Goal: Task Accomplishment & Management: Use online tool/utility

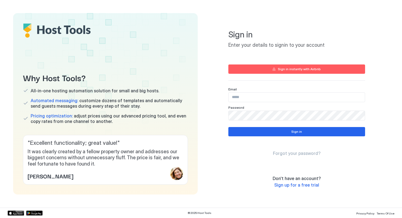
type input "**********"
click at [263, 131] on button "Sign in" at bounding box center [296, 131] width 137 height 9
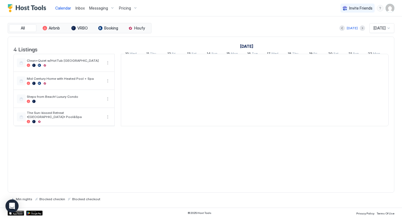
scroll to position [0, 303]
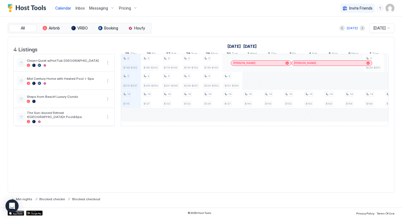
click at [133, 5] on div "Pricing" at bounding box center [128, 8] width 23 height 9
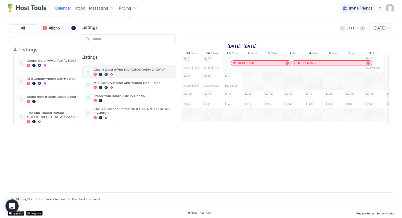
click at [101, 75] on div at bounding box center [100, 74] width 3 height 3
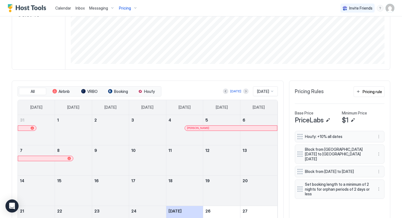
scroll to position [108, 0]
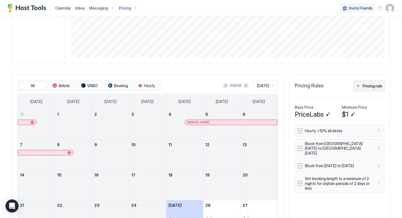
click at [369, 82] on button "Pricing rule" at bounding box center [368, 86] width 31 height 11
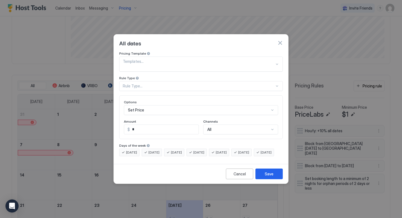
click at [180, 82] on div "Rule Type..." at bounding box center [200, 86] width 163 height 10
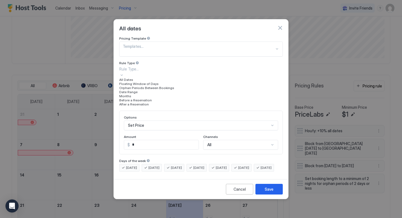
click at [153, 94] on div "Date Range" at bounding box center [200, 92] width 163 height 4
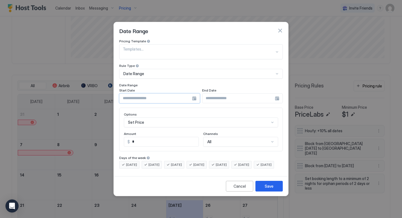
click at [154, 94] on input "Input Field" at bounding box center [155, 98] width 72 height 9
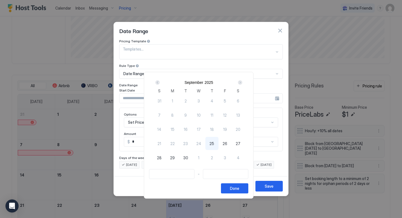
click at [213, 143] on span "25" at bounding box center [211, 144] width 5 height 6
type input "**********"
click at [161, 160] on span "28" at bounding box center [159, 158] width 5 height 6
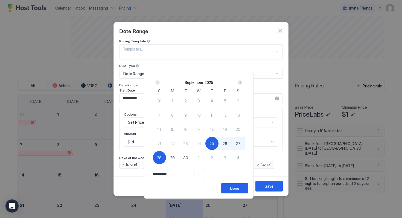
type input "**********"
click at [234, 193] on button "Done" at bounding box center [234, 188] width 27 height 10
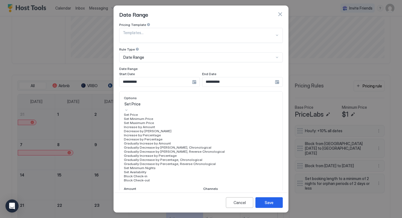
click at [206, 117] on div "Set Maximum Price, 3 of 17. 17 results available. Use Up and Down to choose opt…" at bounding box center [201, 141] width 154 height 81
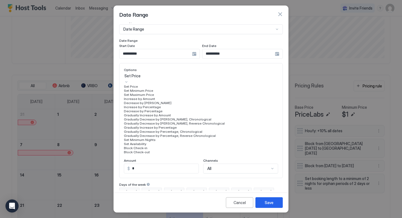
scroll to position [99, 0]
click at [187, 146] on div "Set Availability" at bounding box center [201, 144] width 154 height 4
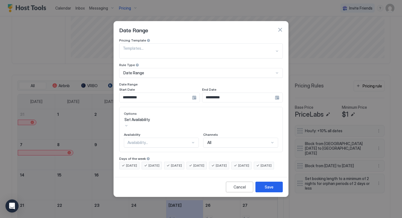
scroll to position [0, 0]
click at [182, 117] on div "option Set Availability, selected. Set Availability" at bounding box center [201, 122] width 154 height 11
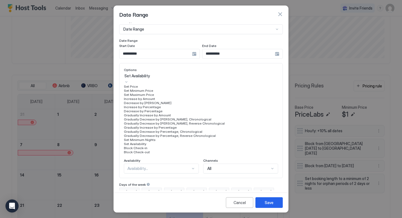
scroll to position [81, 0]
click at [166, 146] on div "Set Availability" at bounding box center [201, 144] width 154 height 4
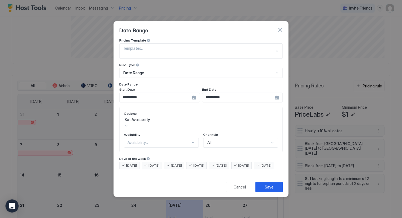
scroll to position [0, 0]
click at [185, 140] on div "Availability..." at bounding box center [158, 142] width 63 height 5
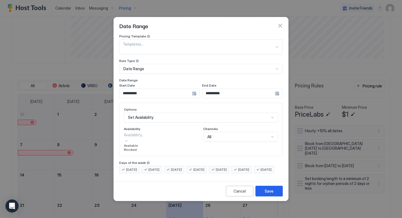
click at [174, 152] on div "Blocked" at bounding box center [161, 150] width 75 height 4
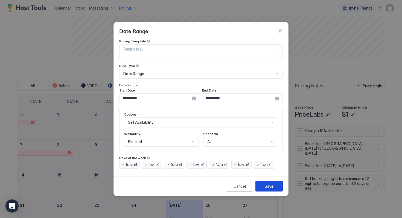
click at [261, 187] on button "Save" at bounding box center [268, 186] width 27 height 11
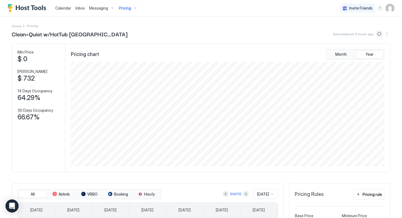
click at [379, 35] on button "Sync prices" at bounding box center [379, 34] width 7 height 7
click at [380, 34] on button "Sync prices" at bounding box center [379, 34] width 7 height 7
